Goal: Task Accomplishment & Management: Use online tool/utility

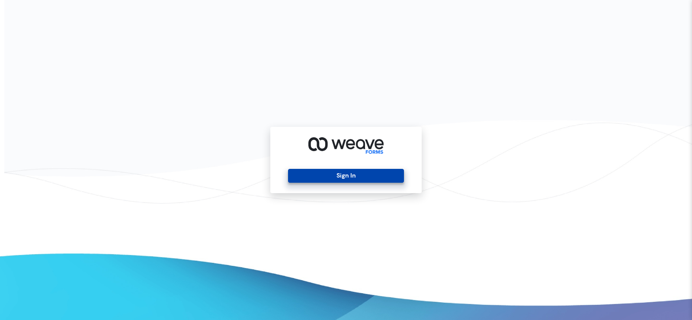
click at [361, 174] on button "Sign In" at bounding box center [346, 176] width 116 height 14
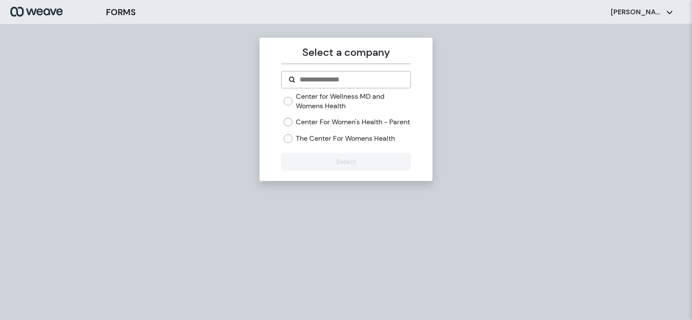
click at [296, 107] on label "Center for Wellness MD and Womens Health" at bounding box center [353, 101] width 115 height 19
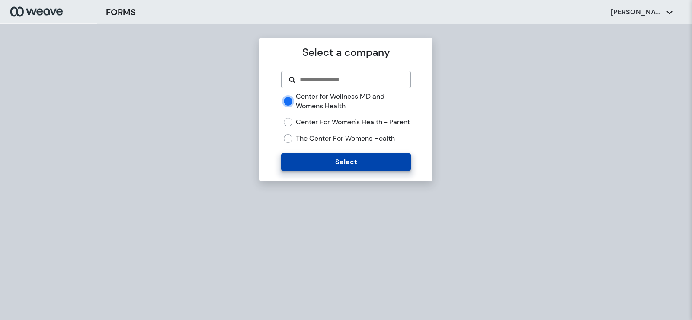
click at [325, 170] on button "Select" at bounding box center [345, 161] width 129 height 17
